Goal: Transaction & Acquisition: Purchase product/service

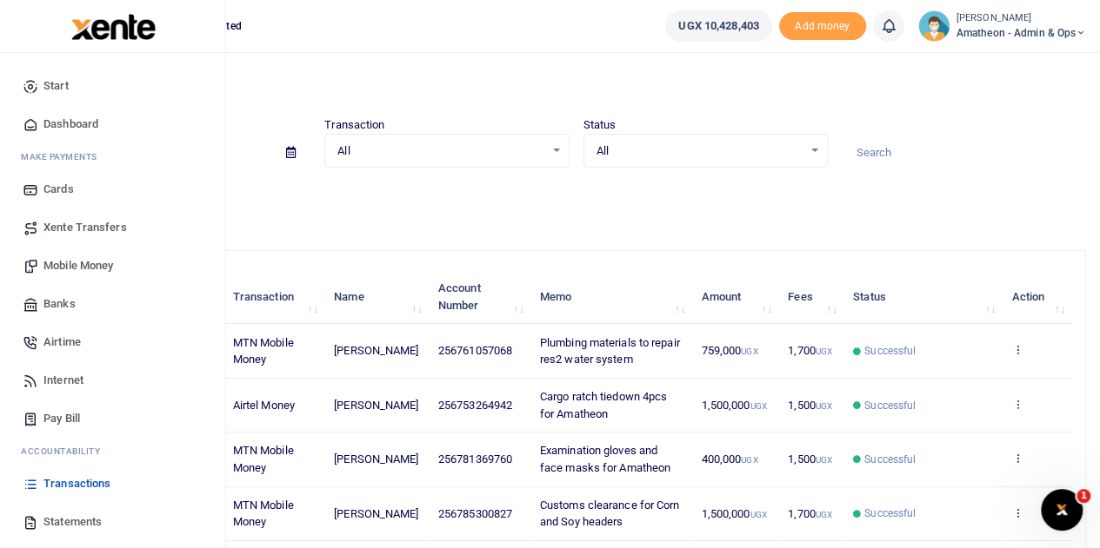
click at [67, 263] on span "Mobile Money" at bounding box center [78, 265] width 70 height 17
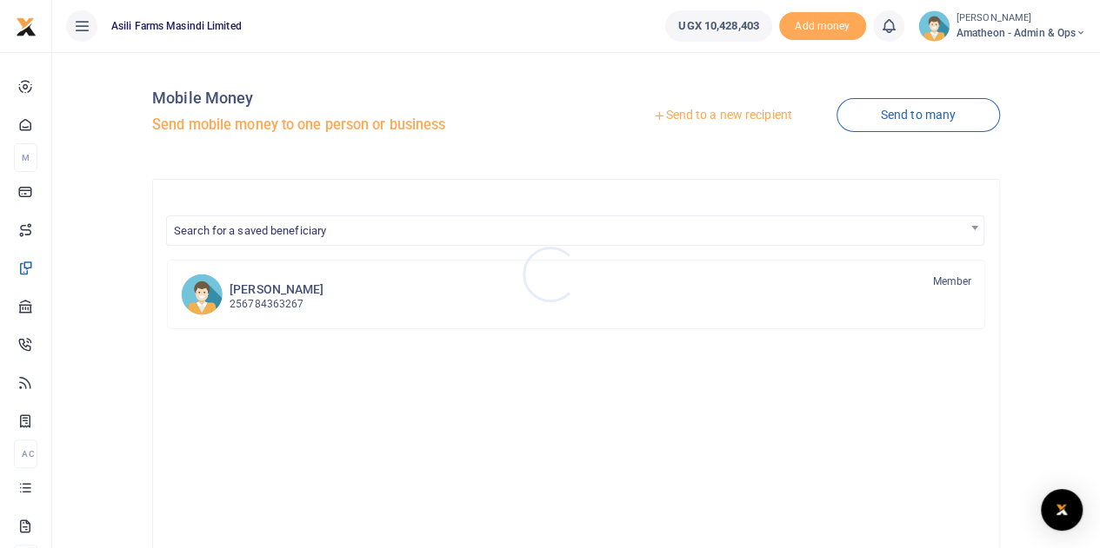
click at [709, 117] on div at bounding box center [550, 274] width 1100 height 548
click at [709, 116] on link "Send to a new recipient" at bounding box center [721, 115] width 227 height 31
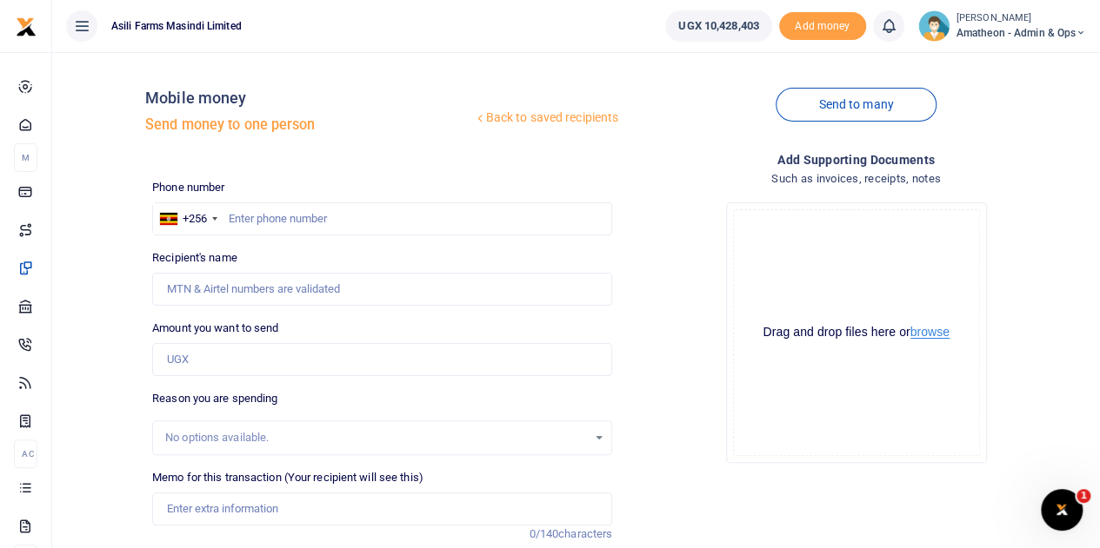
click at [925, 333] on button "browse" at bounding box center [929, 332] width 39 height 13
drag, startPoint x: 876, startPoint y: 278, endPoint x: 915, endPoint y: 281, distance: 39.2
click at [915, 281] on div "Drag and drop files here or browse Powered by Uppy" at bounding box center [856, 332] width 247 height 247
click at [926, 334] on button "browse" at bounding box center [929, 332] width 39 height 13
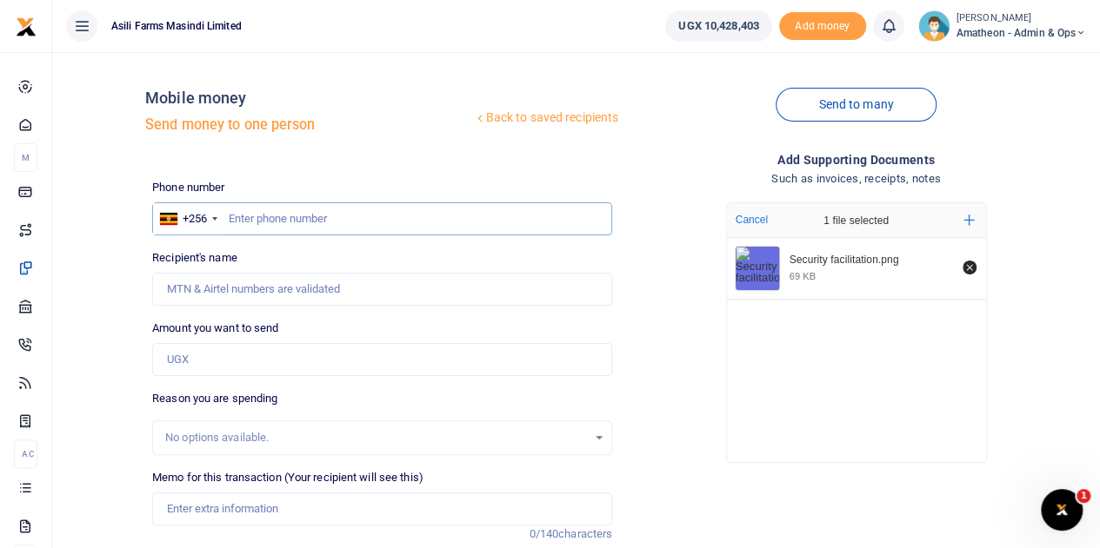
click at [360, 223] on input "text" at bounding box center [382, 219] width 460 height 33
type input "766101562"
type input "[PERSON_NAME]"
type input "766101562"
click at [203, 369] on input "Amount you want to send" at bounding box center [382, 359] width 460 height 33
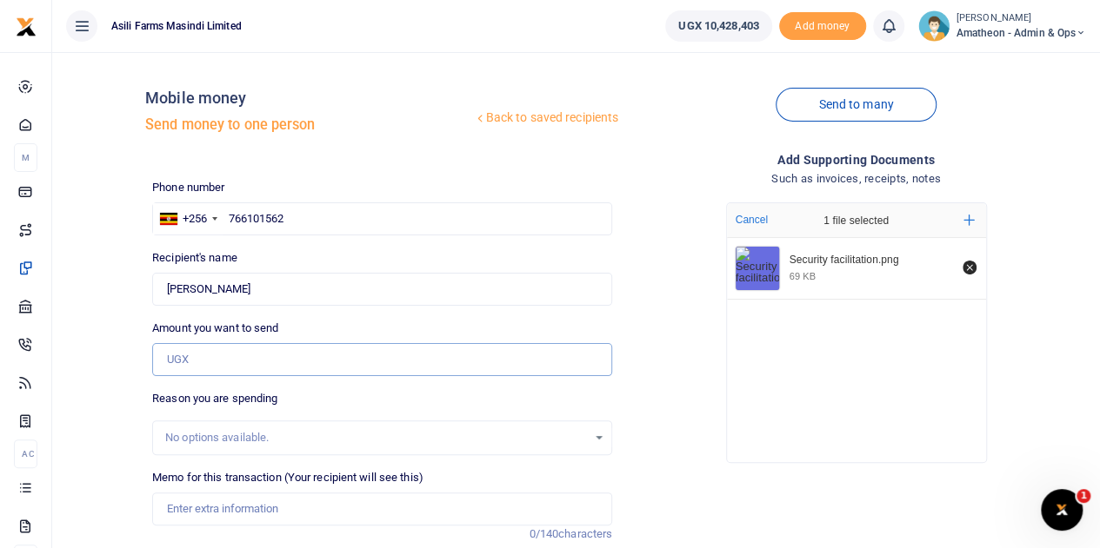
type input "300,000"
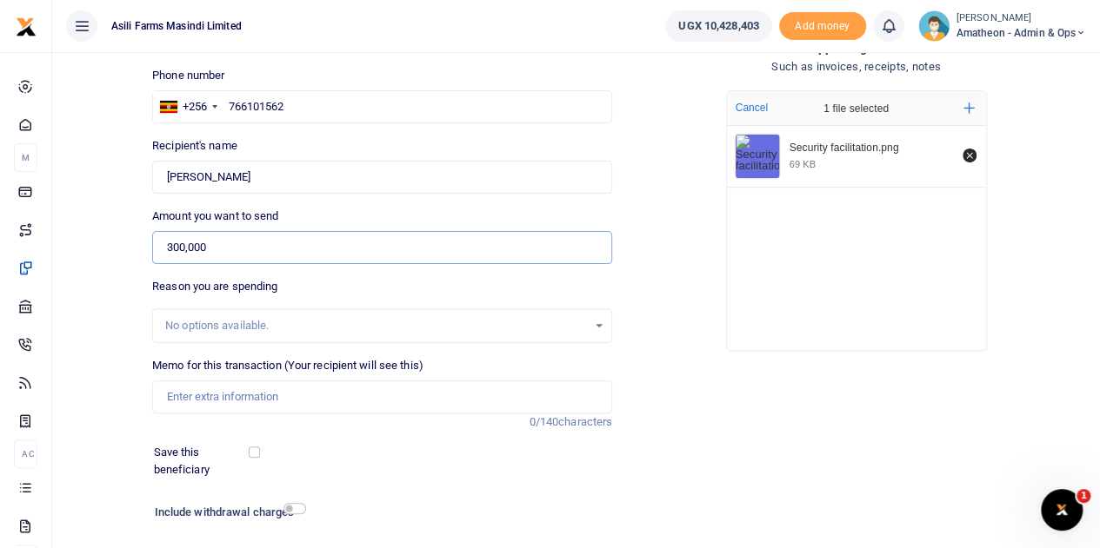
scroll to position [174, 0]
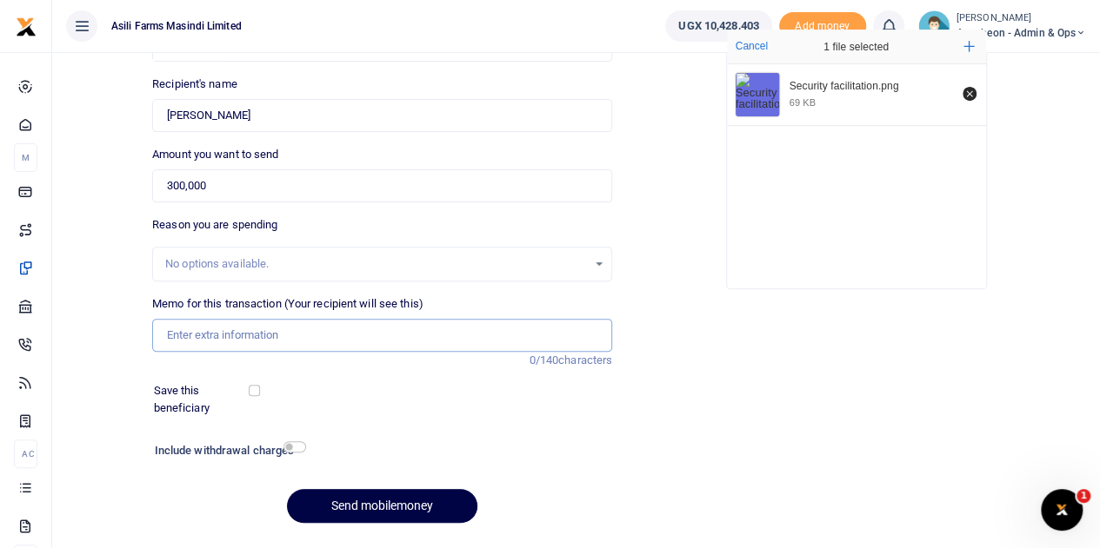
click at [217, 332] on input "Memo for this transaction (Your recipient will see this)" at bounding box center [382, 335] width 460 height 33
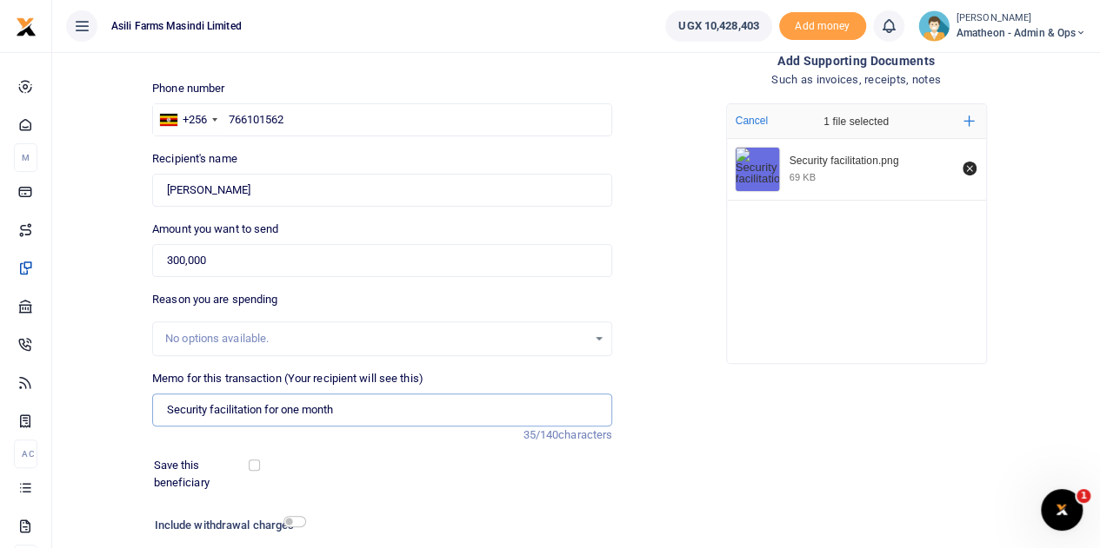
scroll to position [219, 0]
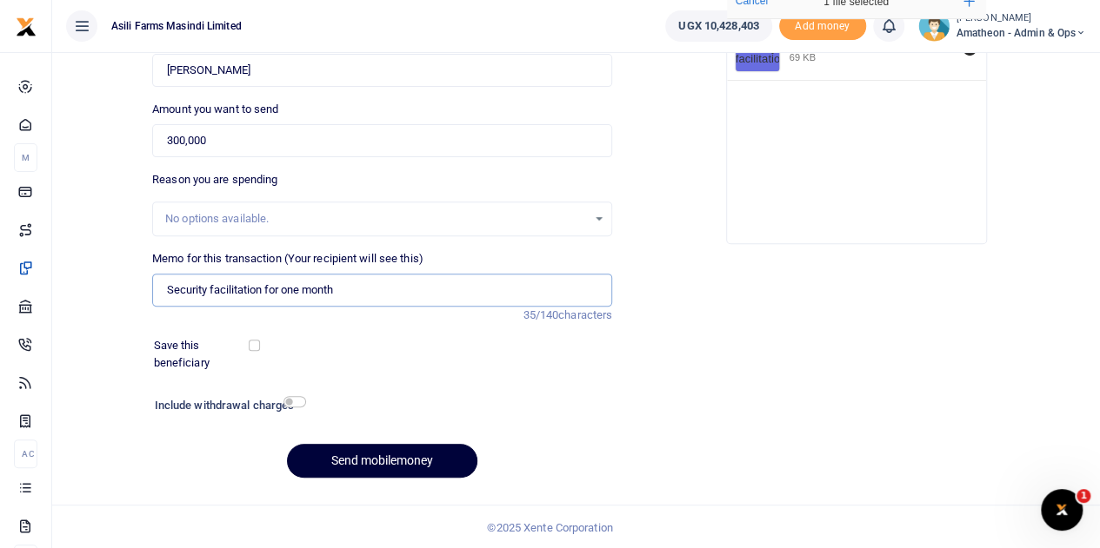
type input "Security facilitation for one month"
click at [380, 460] on button "Send mobilemoney" at bounding box center [382, 461] width 190 height 34
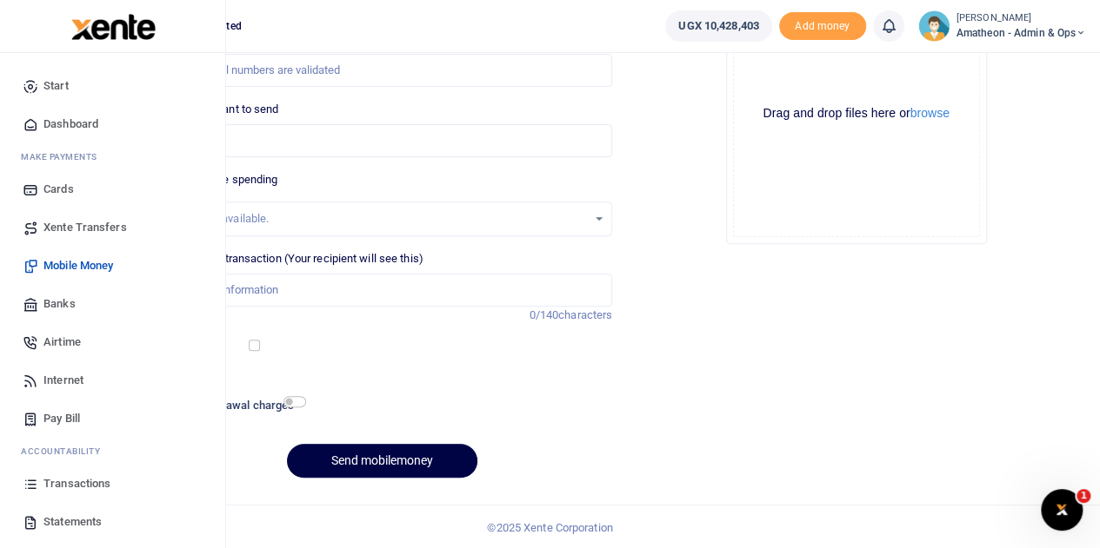
click at [70, 116] on span "Dashboard" at bounding box center [70, 124] width 55 height 17
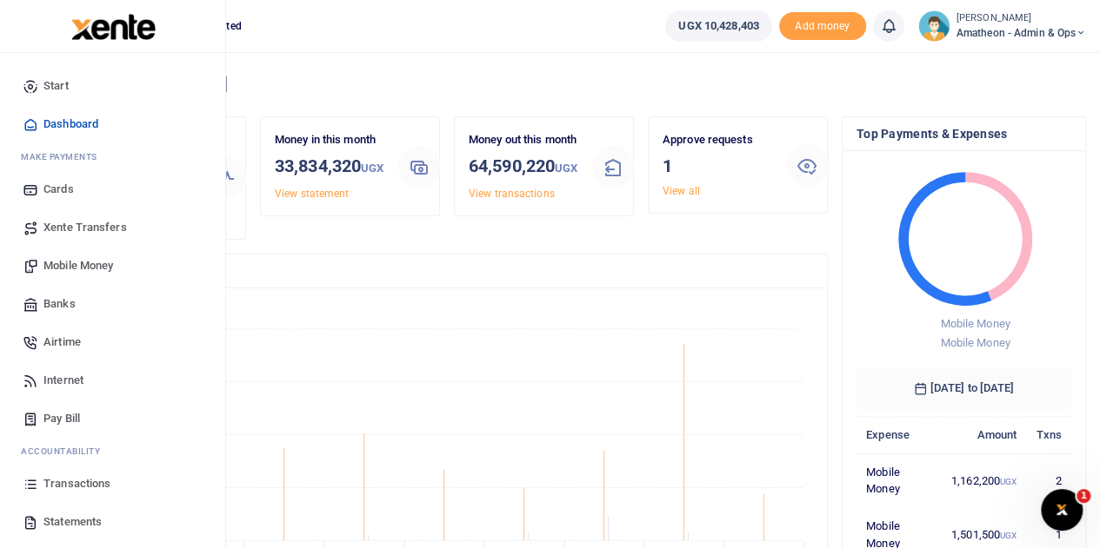
click at [66, 520] on span "Statements" at bounding box center [72, 522] width 58 height 17
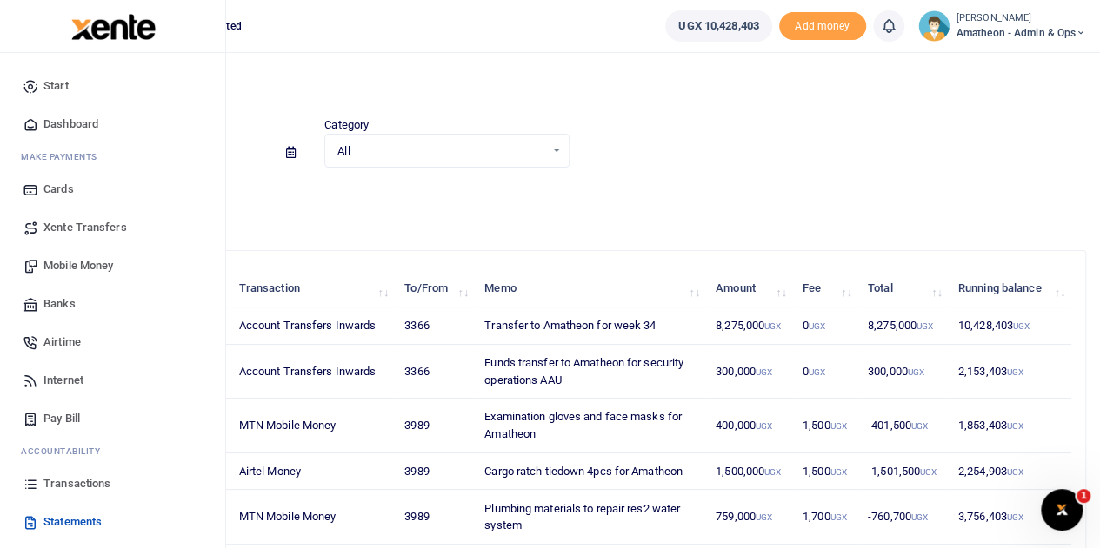
click at [57, 484] on span "Transactions" at bounding box center [76, 483] width 67 height 17
